Goal: Information Seeking & Learning: Learn about a topic

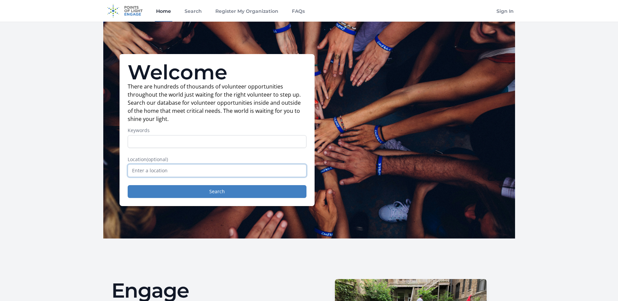
click at [170, 171] on input "text" at bounding box center [217, 170] width 179 height 13
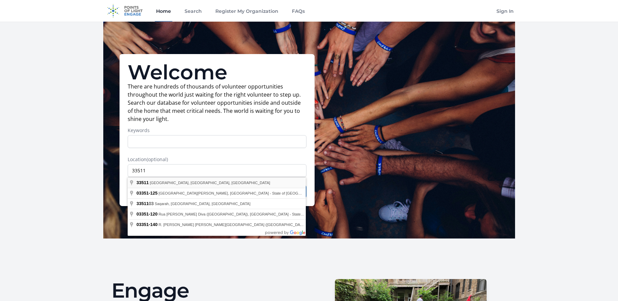
type input "[PERSON_NAME][GEOGRAPHIC_DATA], [GEOGRAPHIC_DATA]"
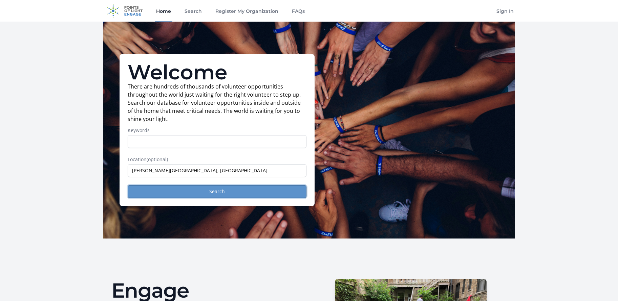
click at [169, 190] on button "Search" at bounding box center [217, 191] width 179 height 13
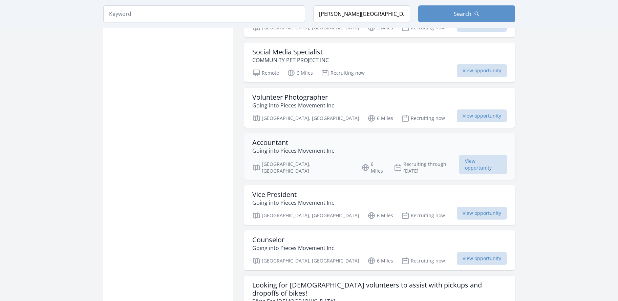
scroll to position [711, 0]
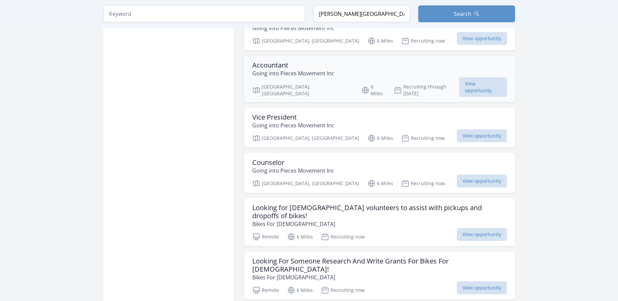
click at [424, 61] on div "Accountant Going into Pieces Movement Inc" at bounding box center [379, 69] width 254 height 16
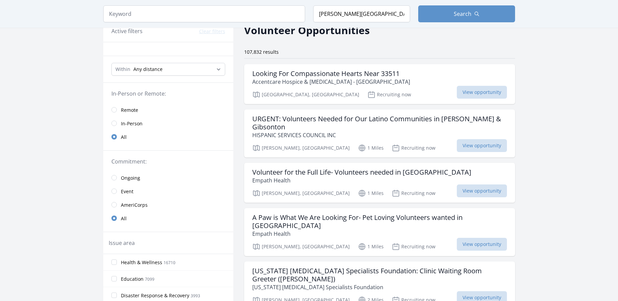
scroll to position [0, 0]
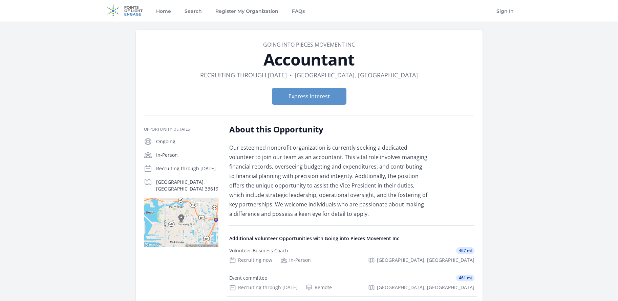
scroll to position [152, 0]
